Goal: Find specific page/section: Find specific page/section

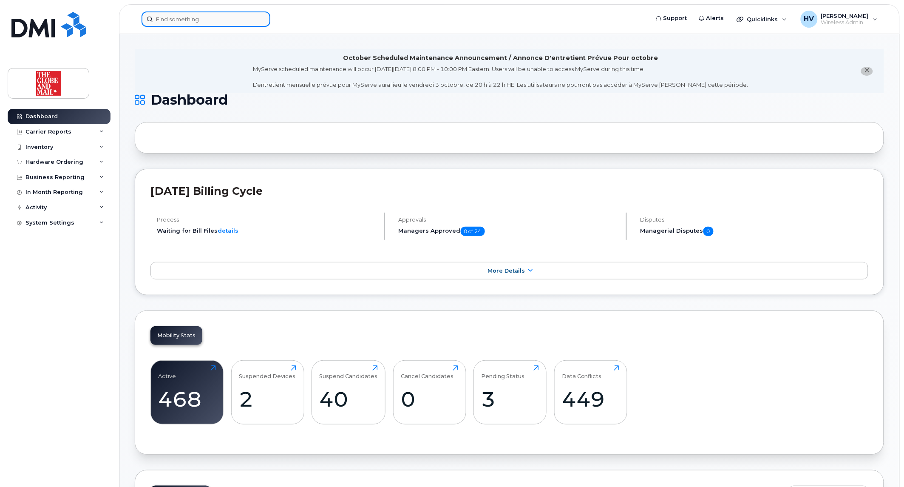
click at [181, 22] on input at bounding box center [206, 18] width 129 height 15
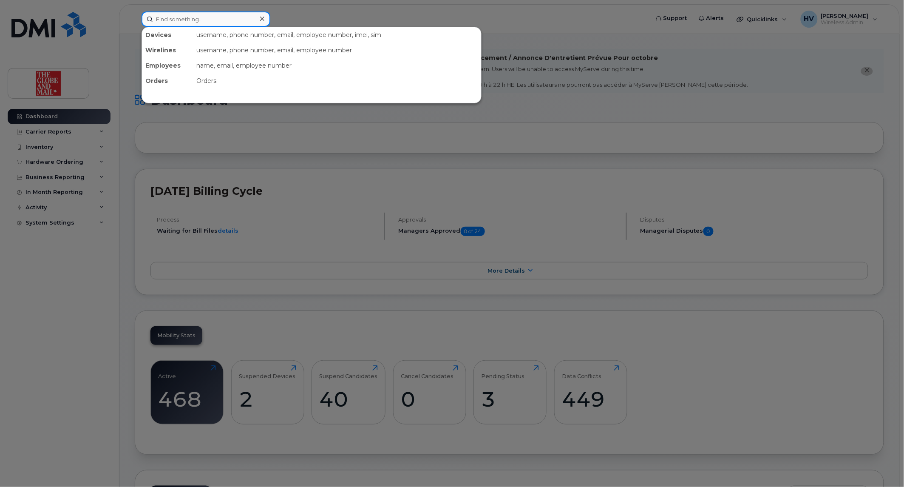
paste input "isemeniuk"
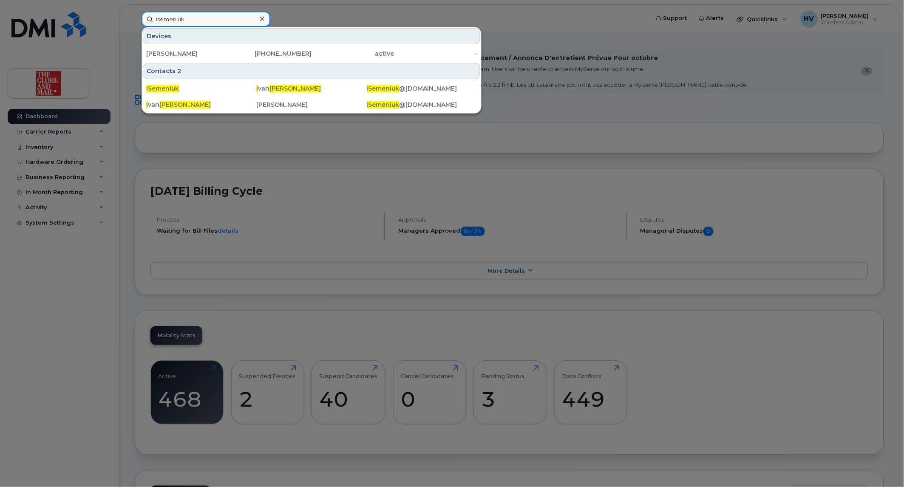
type input "isemeniuk"
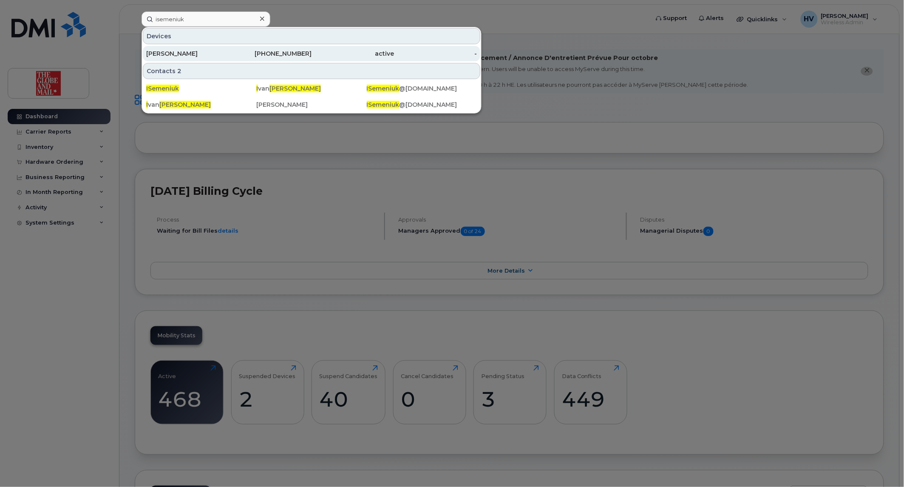
click at [192, 55] on div "[PERSON_NAME]" at bounding box center [187, 53] width 83 height 9
